Goal: Transaction & Acquisition: Download file/media

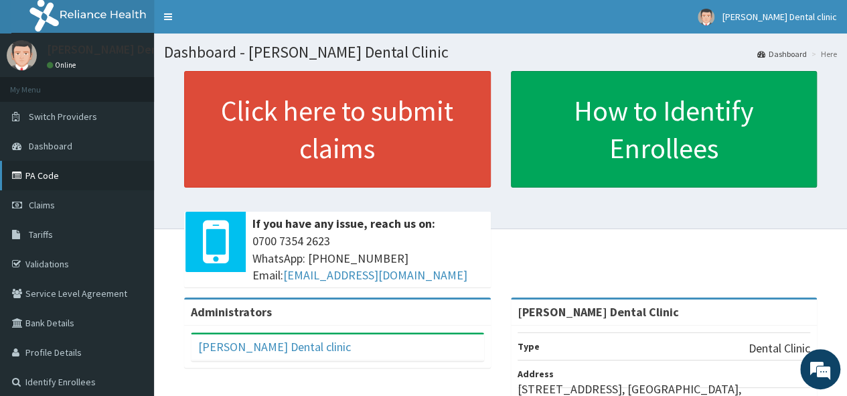
click at [87, 173] on link "PA Code" at bounding box center [77, 175] width 154 height 29
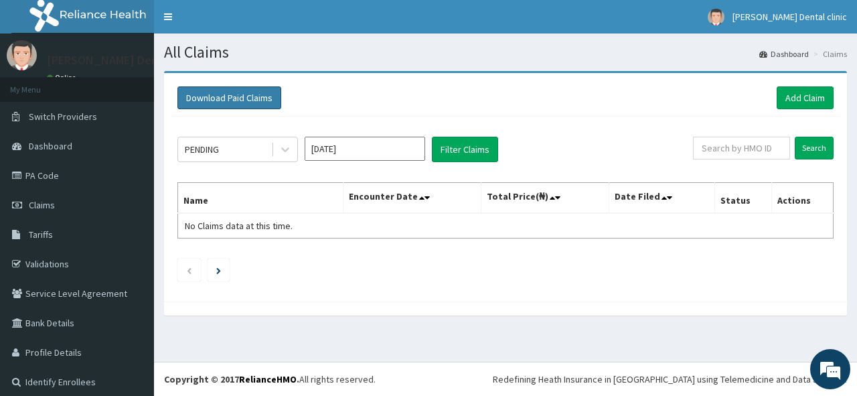
click at [264, 104] on button "Download Paid Claims" at bounding box center [229, 97] width 104 height 23
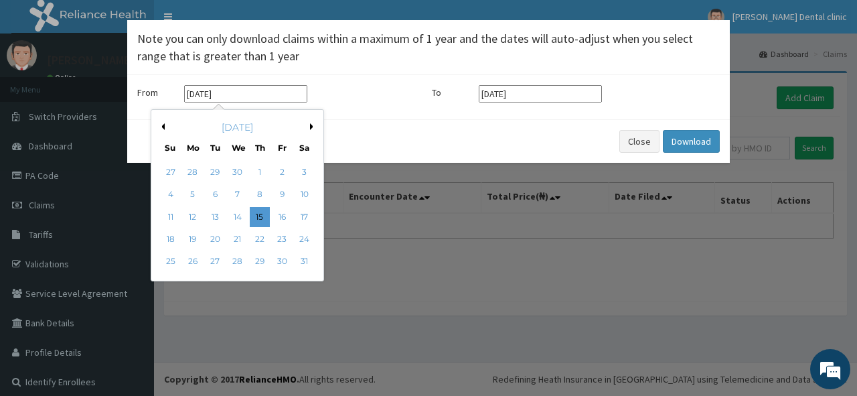
click at [249, 98] on input "15-05-2025" at bounding box center [245, 93] width 123 height 17
click at [252, 211] on div "15" at bounding box center [260, 217] width 20 height 20
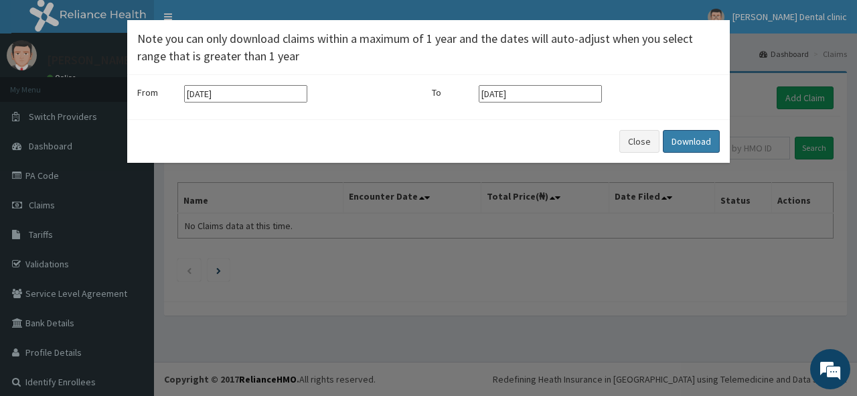
click at [685, 136] on button "Download" at bounding box center [691, 141] width 57 height 23
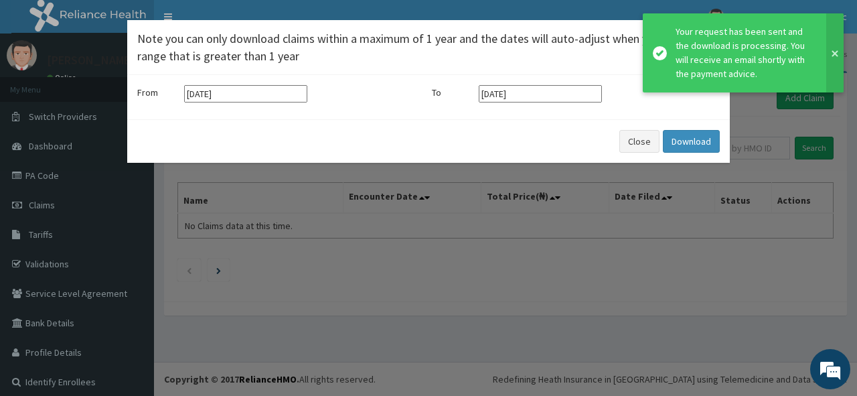
click at [837, 57] on button at bounding box center [834, 52] width 17 height 79
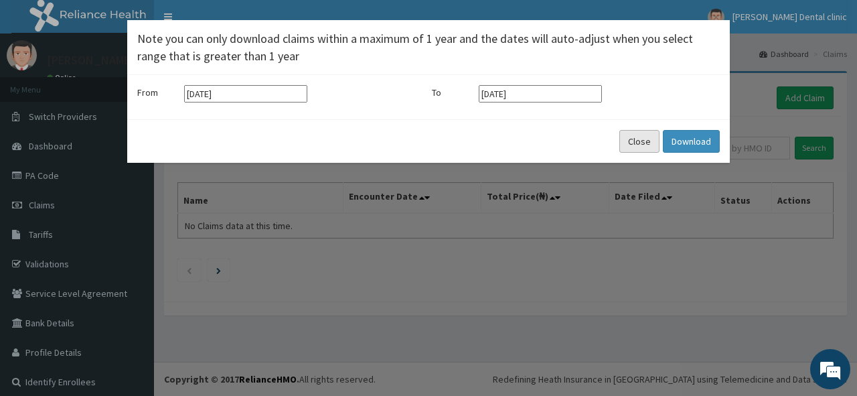
click at [630, 143] on button "Close" at bounding box center [639, 141] width 40 height 23
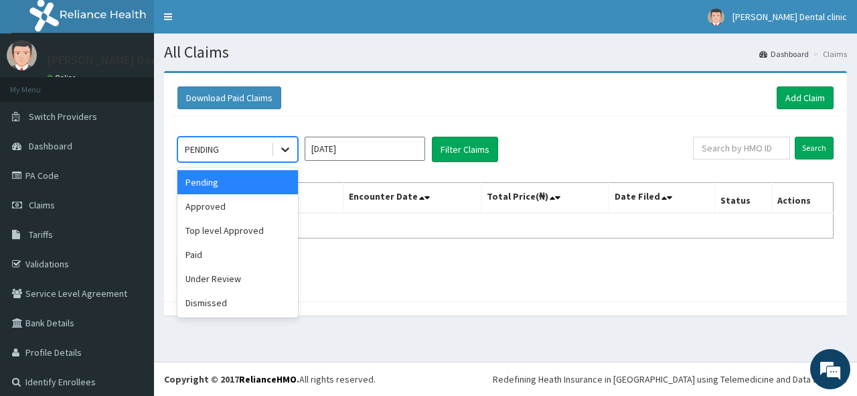
click at [290, 145] on icon at bounding box center [284, 149] width 13 height 13
click at [260, 256] on div "Paid" at bounding box center [237, 254] width 120 height 24
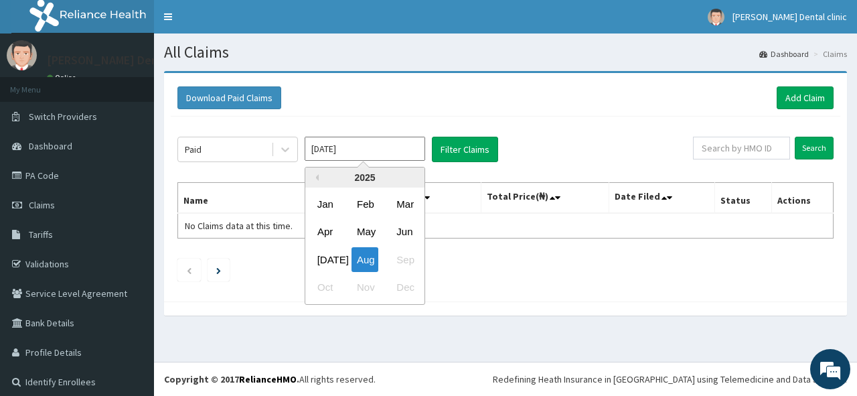
click at [411, 152] on input "Aug 2025" at bounding box center [365, 149] width 120 height 24
click at [328, 255] on div "Jul" at bounding box center [325, 259] width 27 height 25
type input "Jul 2025"
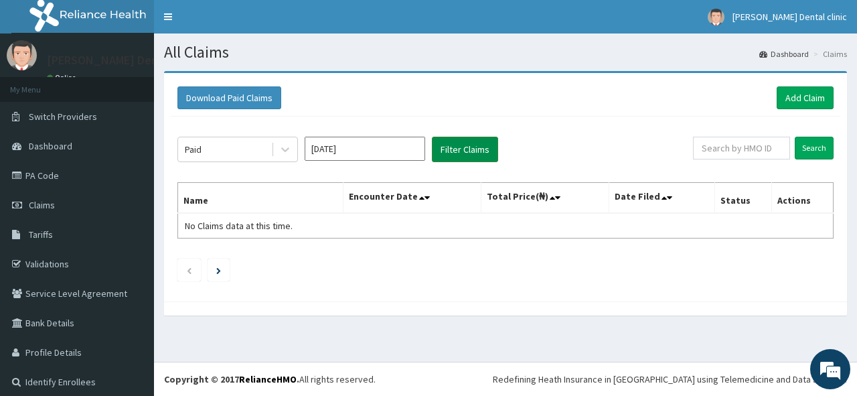
click at [435, 148] on button "Filter Claims" at bounding box center [465, 149] width 66 height 25
click at [444, 149] on button "Filter Claims" at bounding box center [465, 149] width 66 height 25
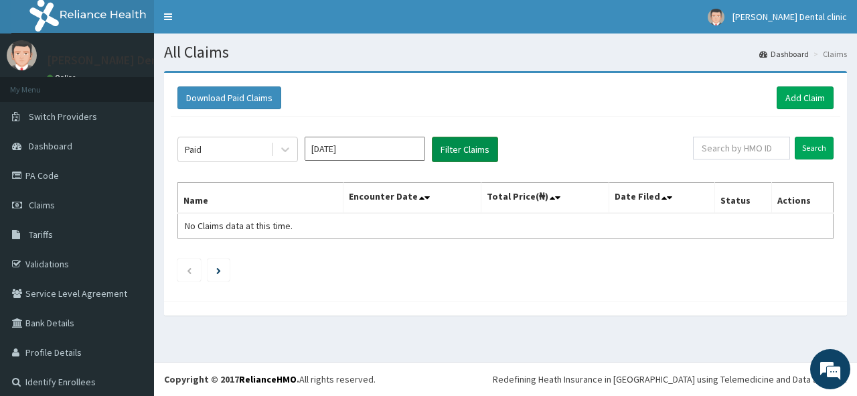
click at [444, 149] on button "Filter Claims" at bounding box center [465, 149] width 66 height 25
click at [269, 102] on button "Download Paid Claims" at bounding box center [229, 97] width 104 height 23
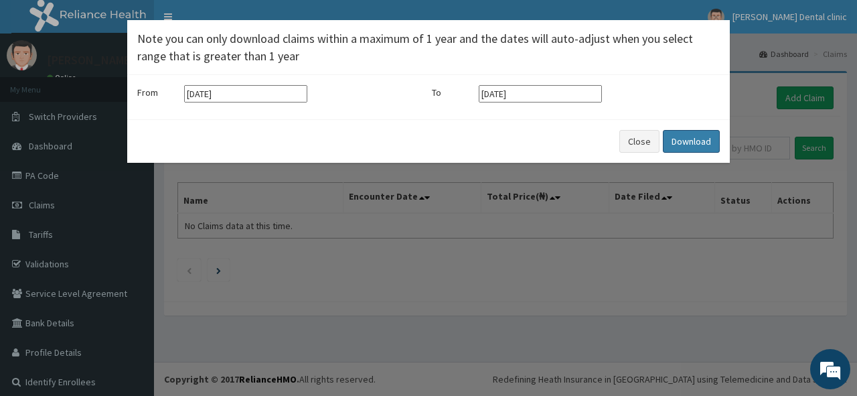
click at [679, 135] on button "Download" at bounding box center [691, 141] width 57 height 23
click at [638, 145] on button "Close" at bounding box center [639, 141] width 40 height 23
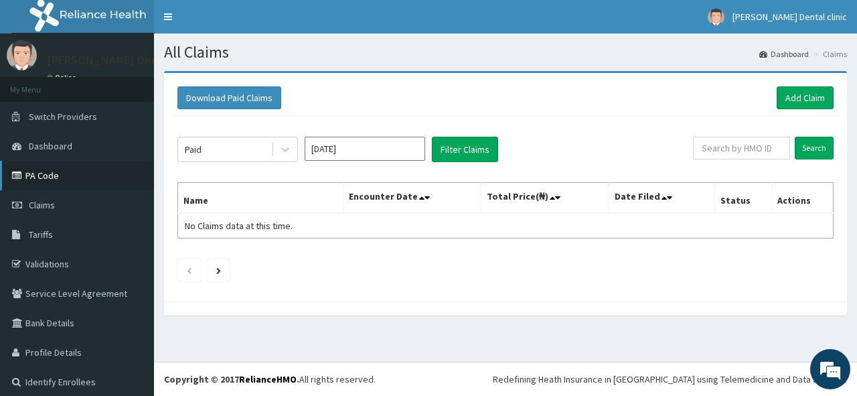
click at [121, 176] on link "PA Code" at bounding box center [77, 175] width 154 height 29
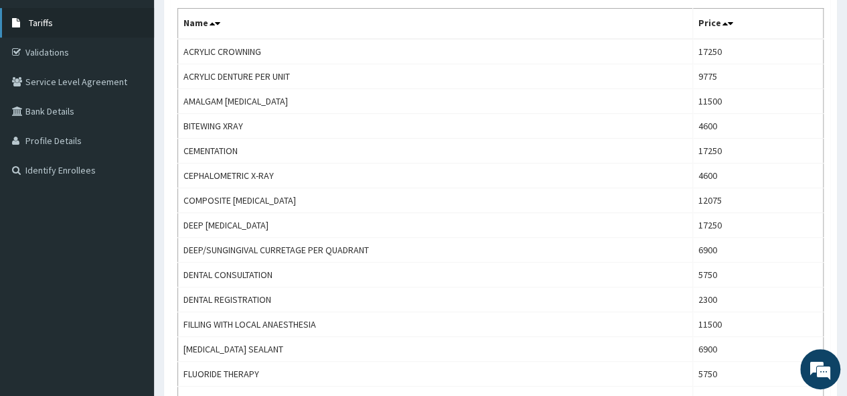
scroll to position [214, 0]
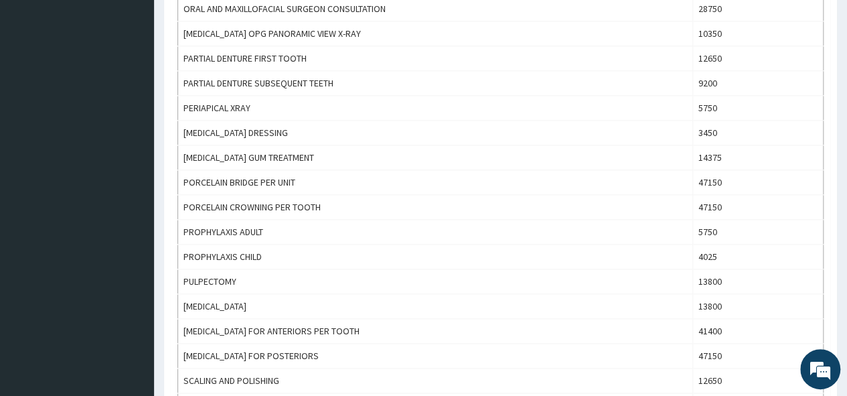
scroll to position [776, 0]
